Goal: Task Accomplishment & Management: Complete application form

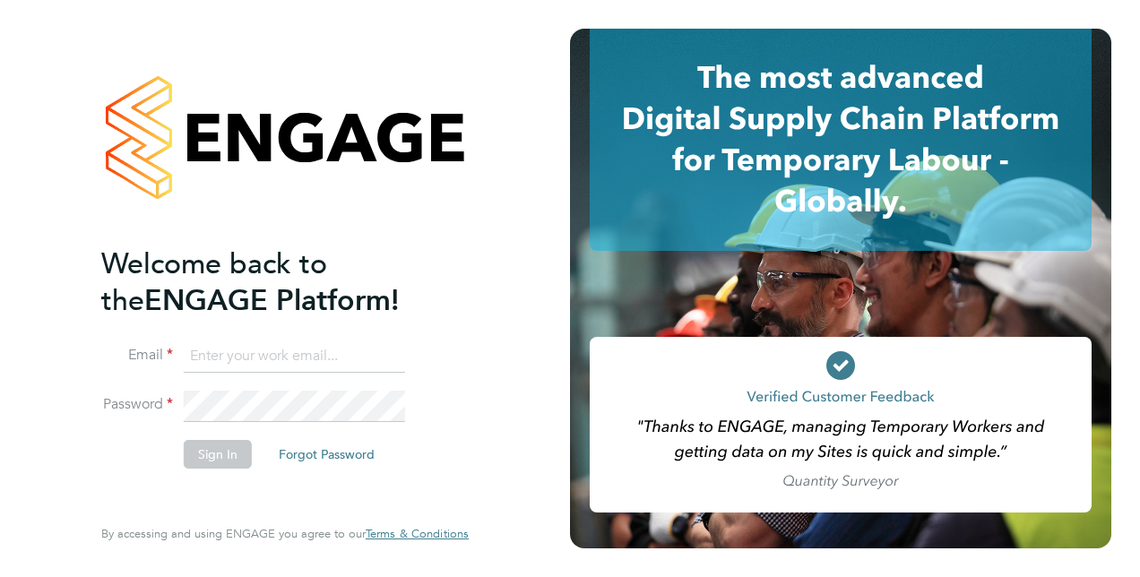
type input "anthony.butterfield@hotmail.com"
click at [211, 455] on button "Sign In" at bounding box center [218, 454] width 68 height 29
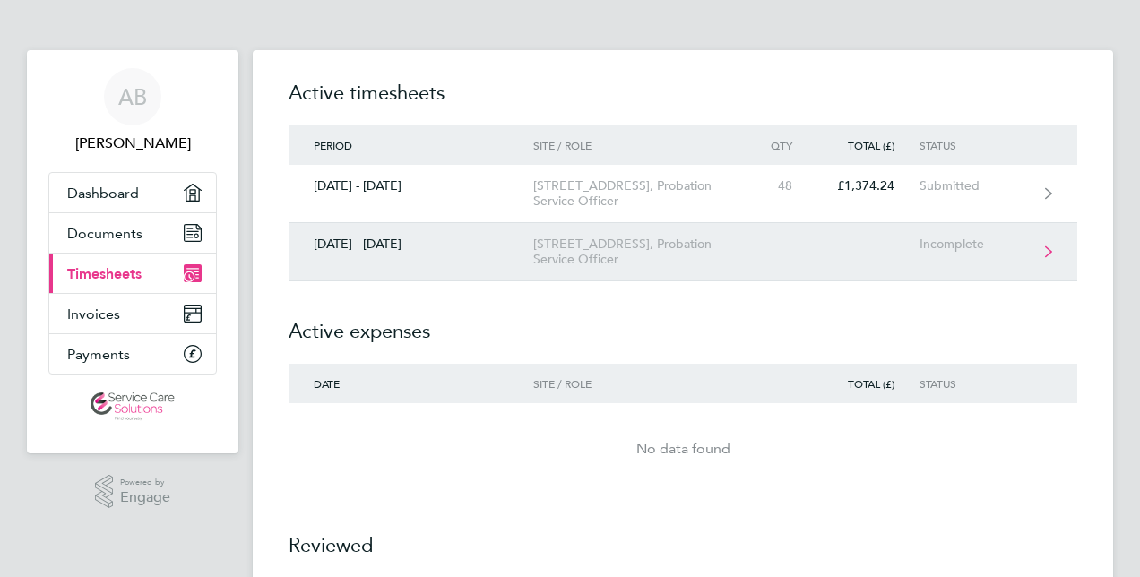
click at [570, 247] on div "[STREET_ADDRESS], Probation Service Officer" at bounding box center [635, 252] width 205 height 30
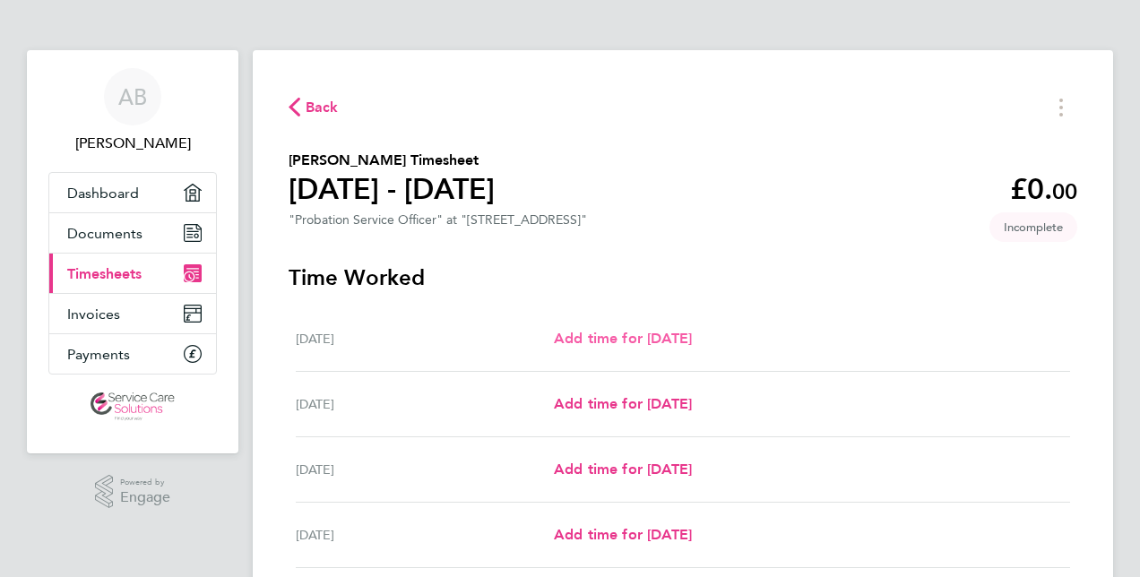
click at [590, 339] on span "Add time for [DATE]" at bounding box center [623, 338] width 138 height 17
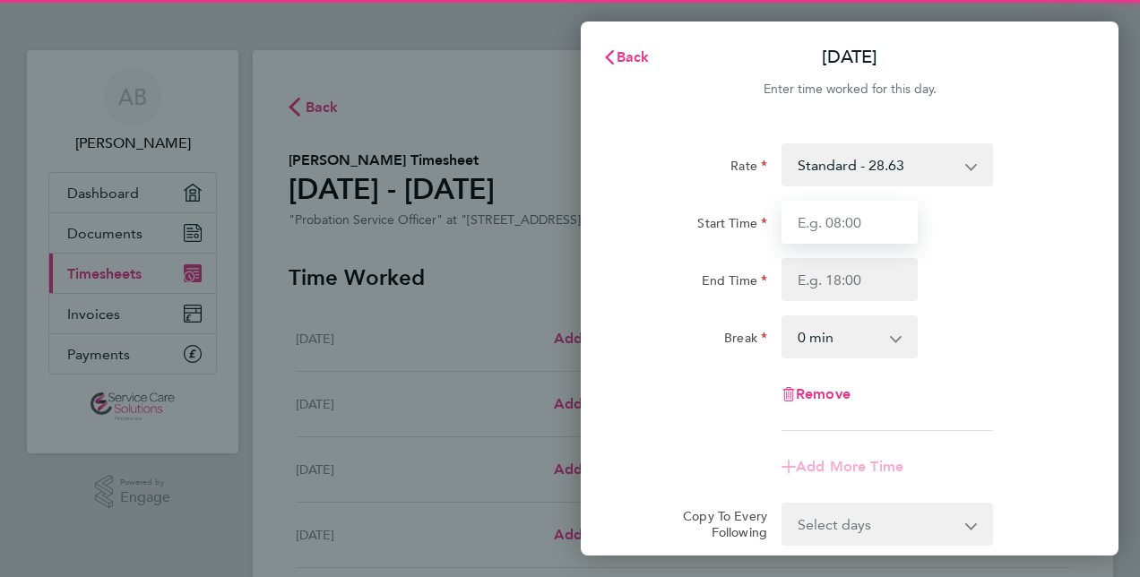
click at [807, 210] on input "Start Time" at bounding box center [849, 222] width 136 height 43
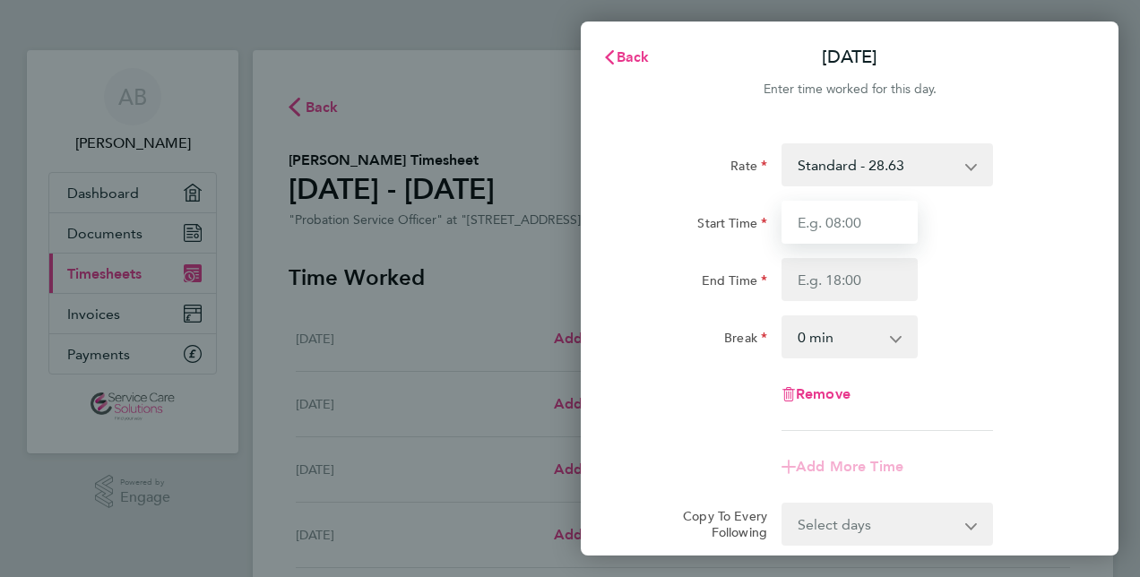
type input "08:00"
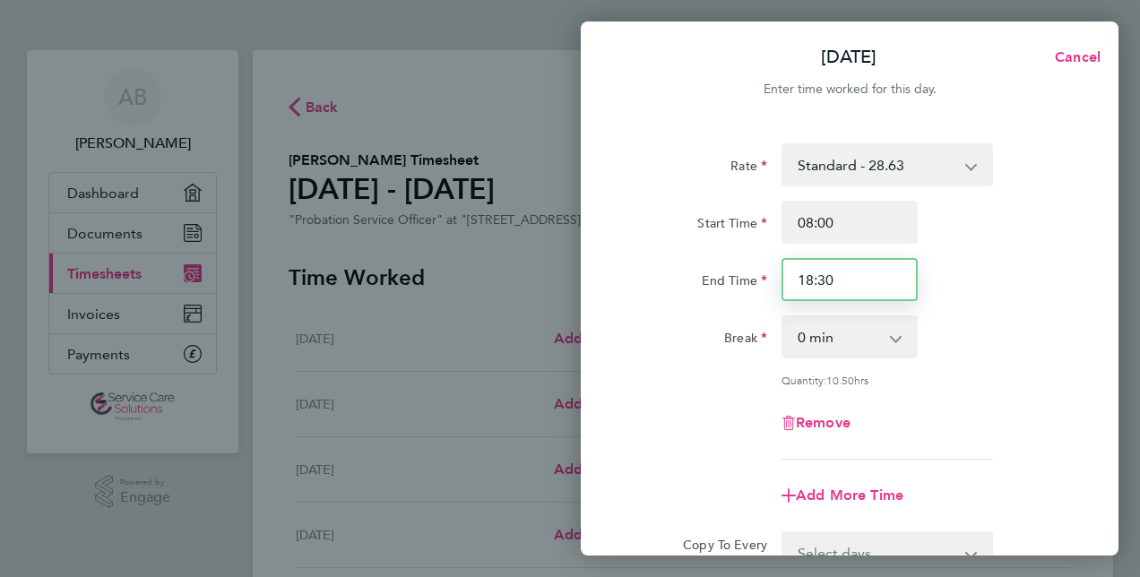
drag, startPoint x: 855, startPoint y: 268, endPoint x: 733, endPoint y: 285, distance: 123.0
click at [734, 286] on div "End Time 18:30" at bounding box center [850, 279] width 452 height 43
click at [1011, 262] on div "End Time 20:00" at bounding box center [850, 279] width 452 height 43
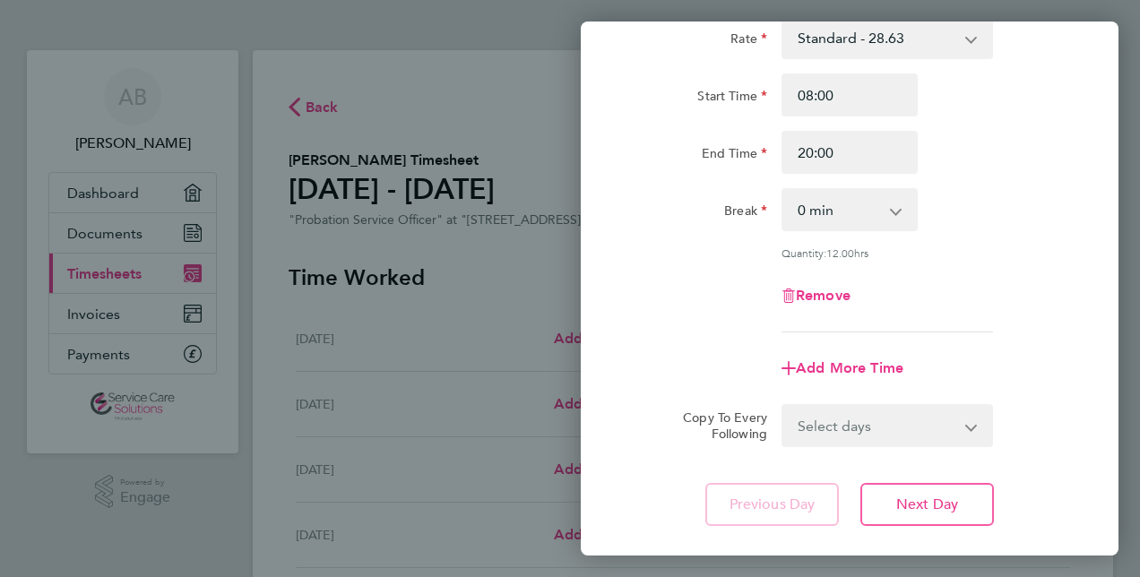
scroll to position [53, 0]
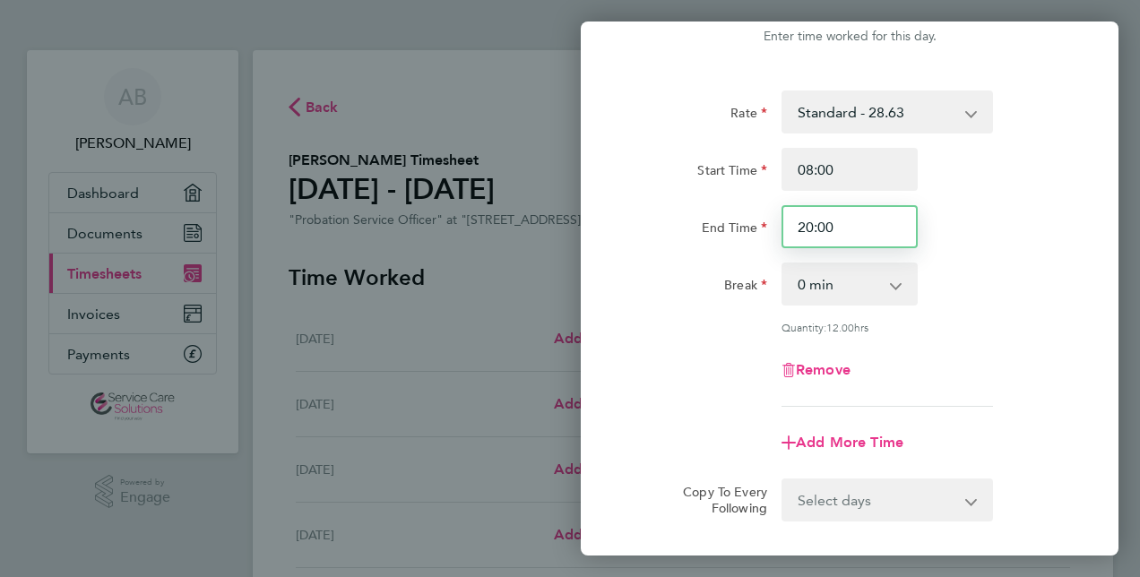
click at [808, 228] on input "20:00" at bounding box center [849, 226] width 136 height 43
type input "21:00"
drag, startPoint x: 989, startPoint y: 303, endPoint x: 949, endPoint y: 292, distance: 41.7
click at [989, 303] on div "Break 0 min 15 min 30 min 45 min 60 min 75 min 90 min" at bounding box center [850, 284] width 452 height 43
click at [900, 285] on app-icon-cross-button at bounding box center [905, 283] width 22 height 39
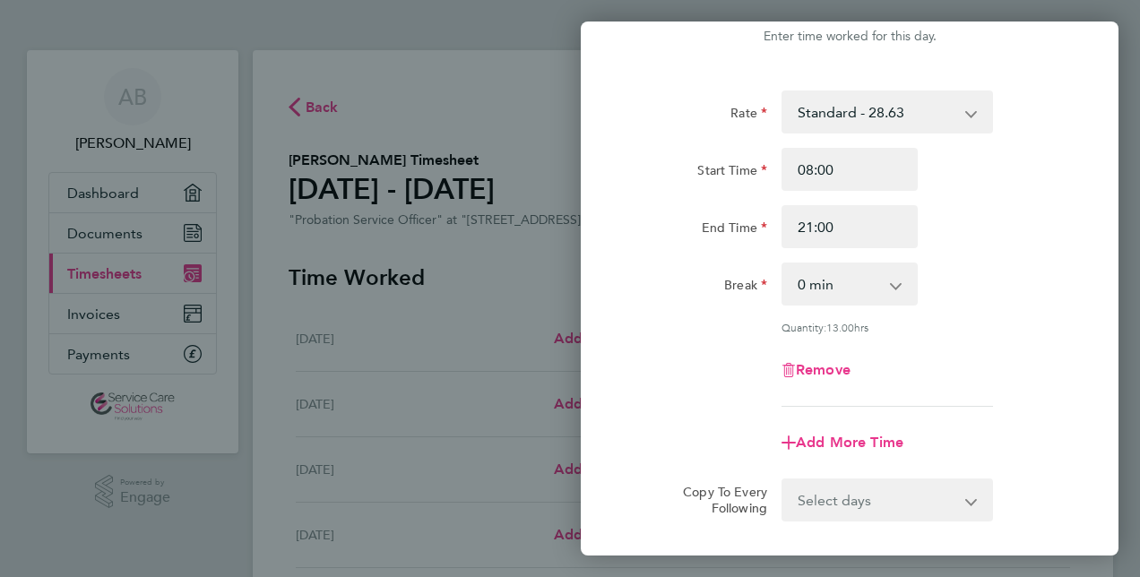
click at [884, 277] on select "0 min 15 min 30 min 45 min 60 min 75 min 90 min" at bounding box center [838, 283] width 111 height 39
select select "60"
click at [783, 264] on select "0 min 15 min 30 min 45 min 60 min 75 min 90 min" at bounding box center [838, 283] width 111 height 39
click at [937, 360] on div "Remove" at bounding box center [850, 370] width 452 height 43
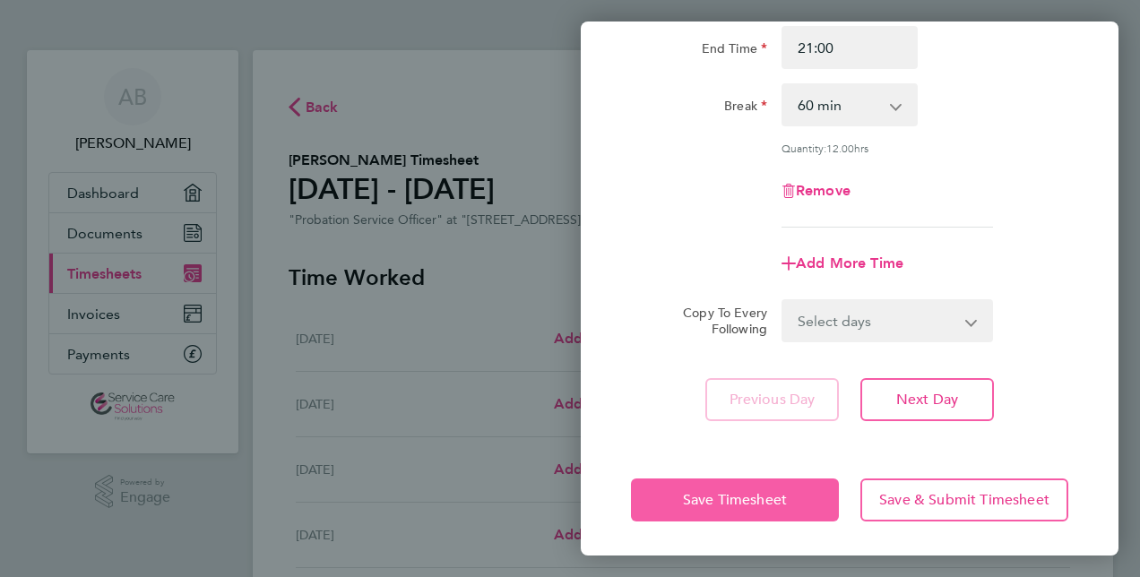
click at [745, 492] on span "Save Timesheet" at bounding box center [735, 500] width 104 height 18
